Goal: Information Seeking & Learning: Learn about a topic

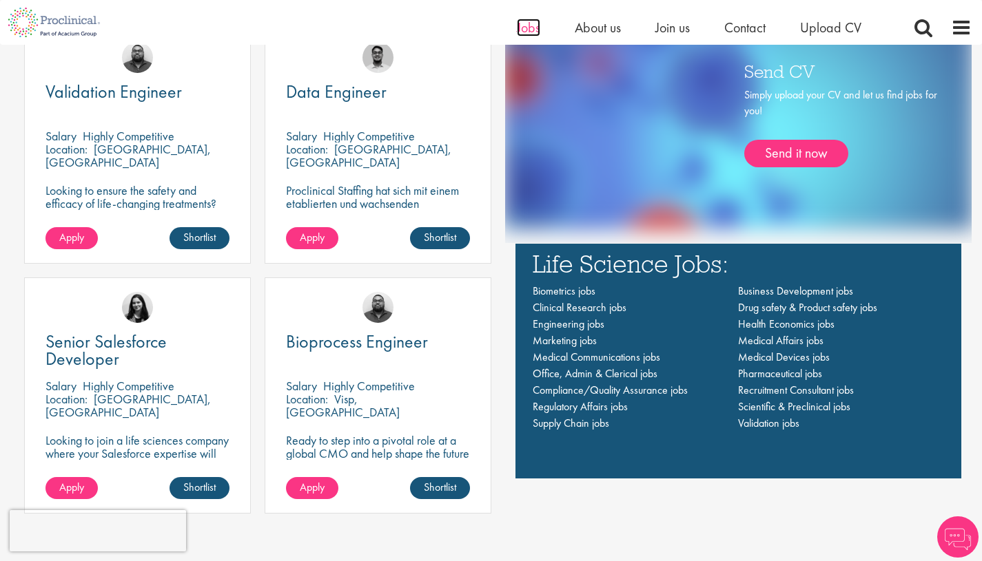
click at [523, 28] on span "Jobs" at bounding box center [528, 28] width 23 height 18
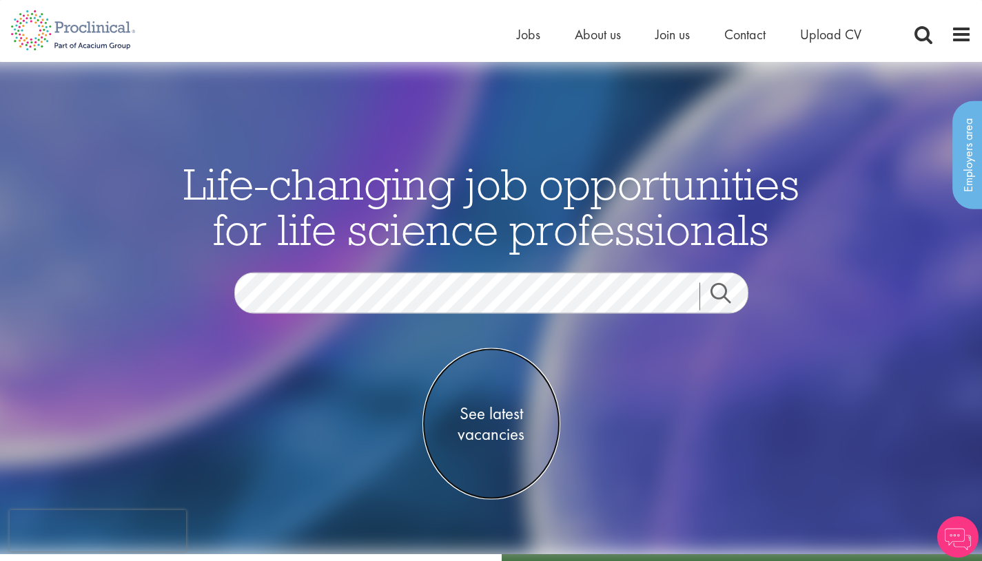
click at [499, 421] on span "See latest vacancies" at bounding box center [491, 424] width 138 height 41
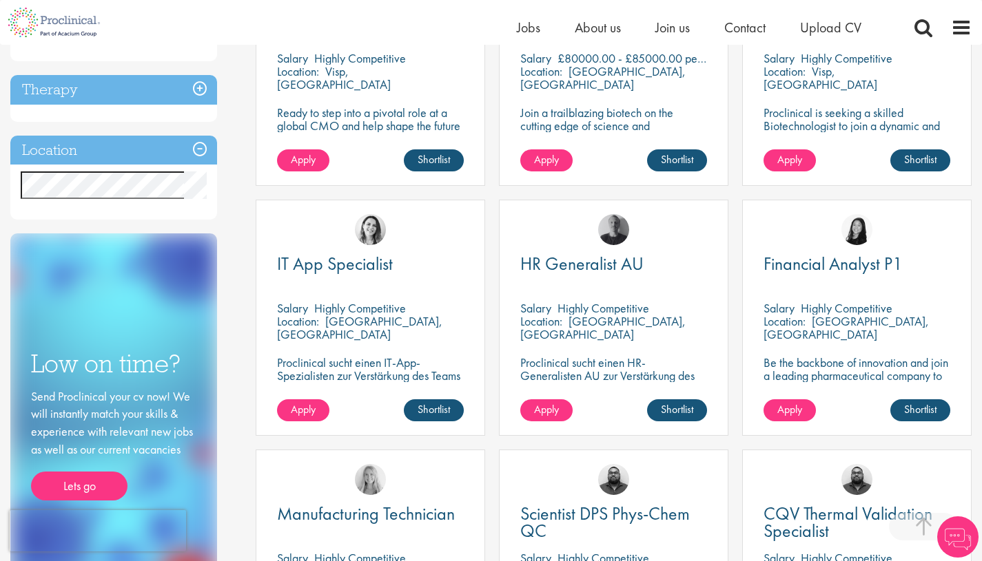
scroll to position [873, 0]
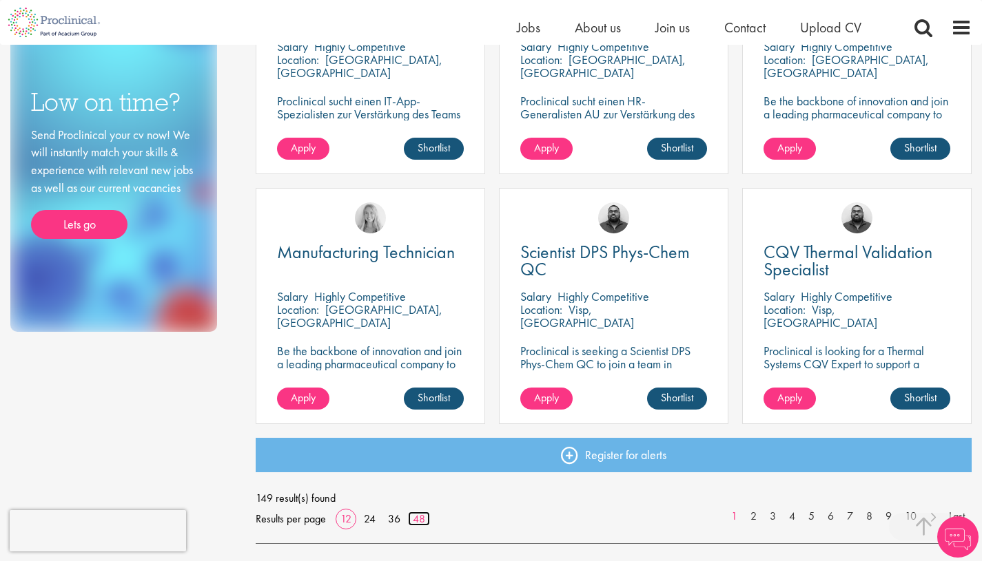
click at [420, 512] on link "48" at bounding box center [419, 519] width 22 height 14
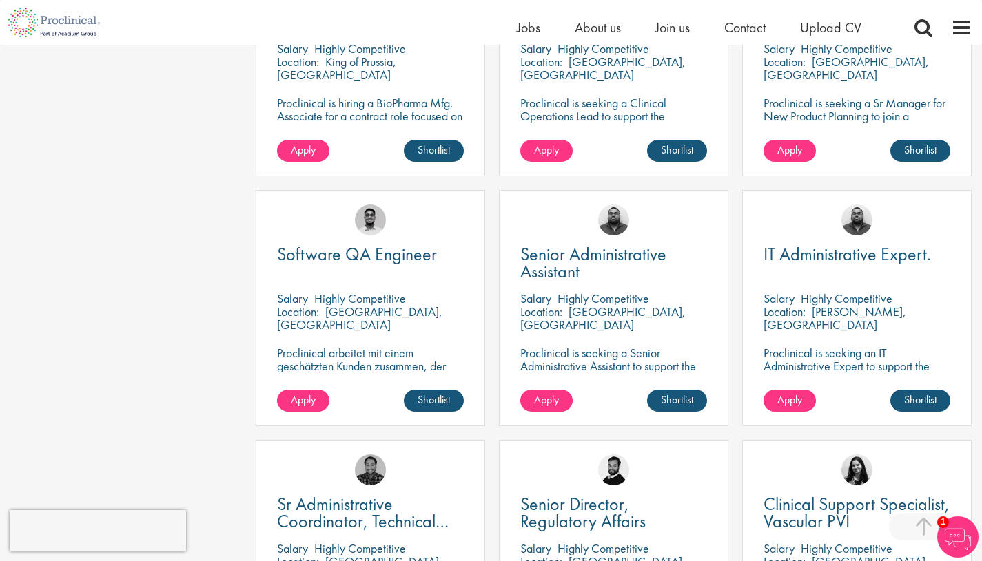
scroll to position [2639, 0]
